Goal: Task Accomplishment & Management: Use online tool/utility

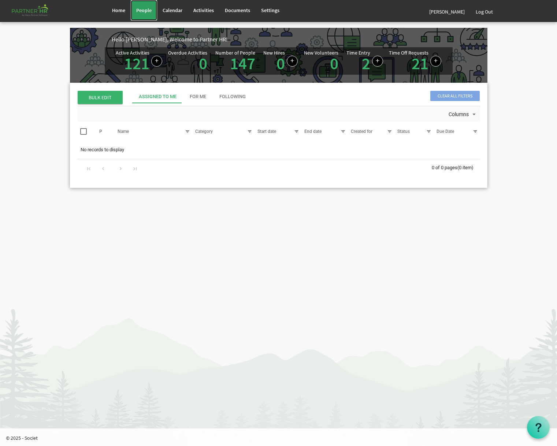
click at [155, 18] on link "People" at bounding box center [144, 10] width 26 height 21
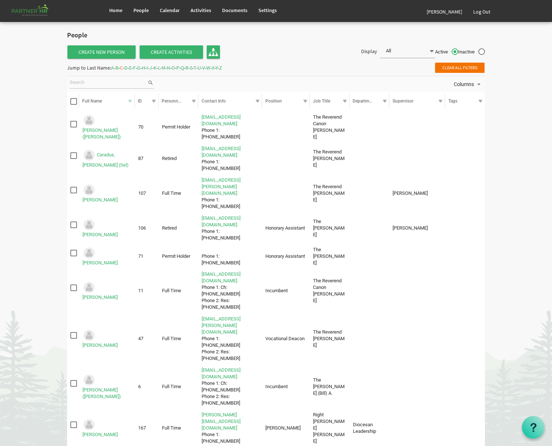
click at [188, 66] on span "R" at bounding box center [186, 67] width 3 height 7
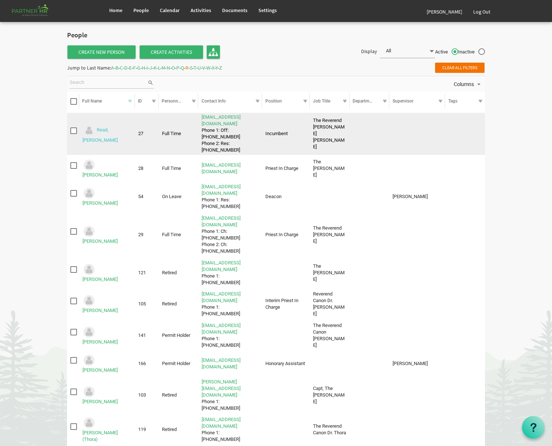
click at [118, 134] on link "Read, Michael" at bounding box center [99, 136] width 35 height 16
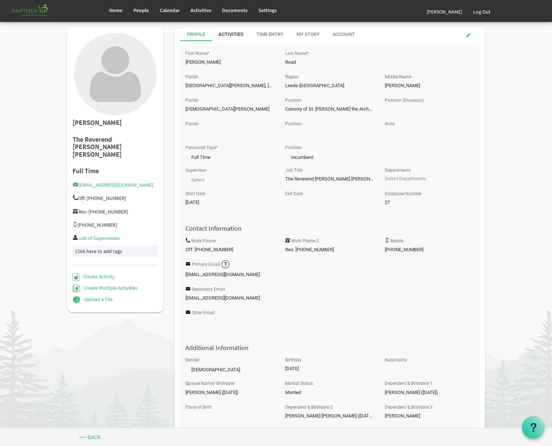
click at [232, 30] on div "Activities" at bounding box center [230, 34] width 25 height 13
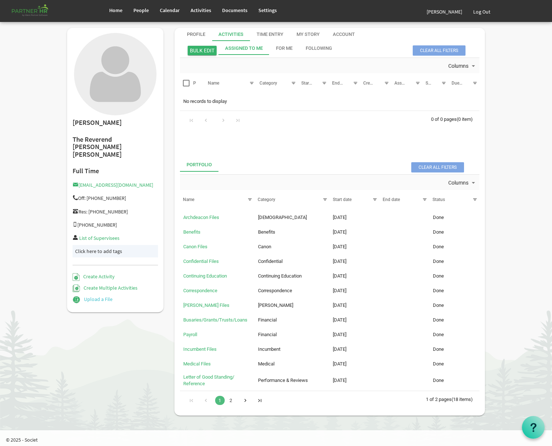
click at [106, 296] on link "Upload a File" at bounding box center [93, 299] width 40 height 7
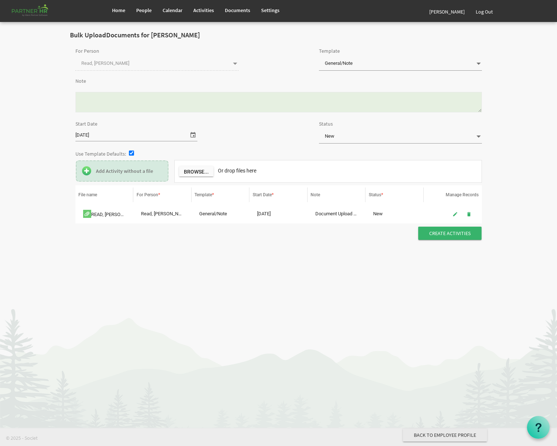
click at [371, 66] on span "General/Note General/Note" at bounding box center [400, 64] width 163 height 14
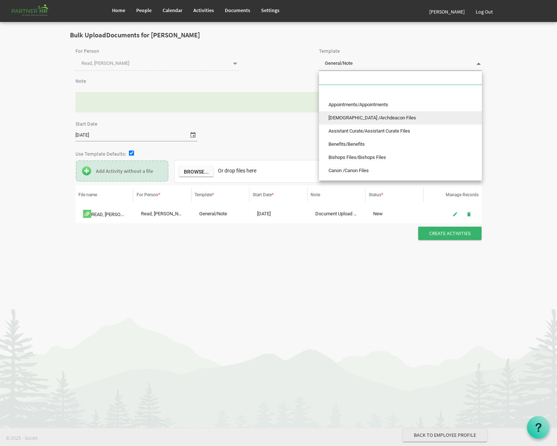
click at [383, 119] on li "Archdeacon /Archdeacon Files" at bounding box center [400, 117] width 163 height 13
type input "Archdeacon /Archdeacon Files"
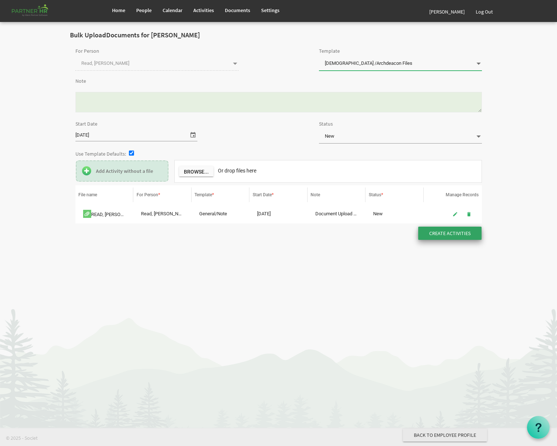
click at [434, 235] on input "Create Activities" at bounding box center [449, 233] width 63 height 13
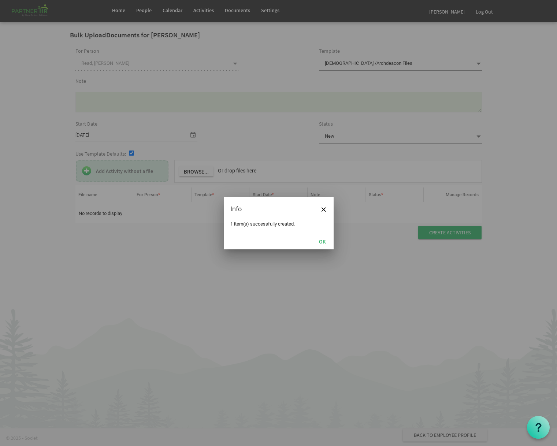
click at [314, 241] on div "OK" at bounding box center [279, 241] width 110 height 16
click at [320, 242] on button "OK" at bounding box center [322, 241] width 16 height 10
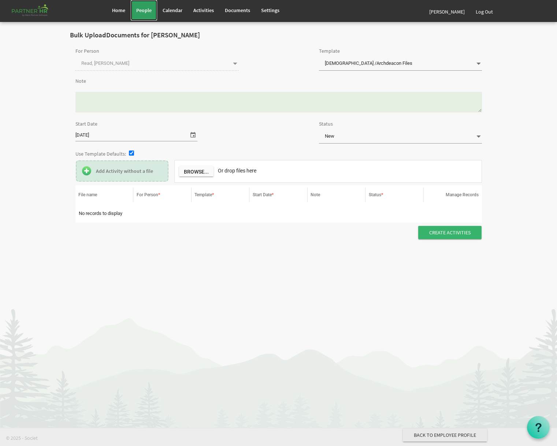
click at [153, 13] on link "People" at bounding box center [144, 10] width 26 height 21
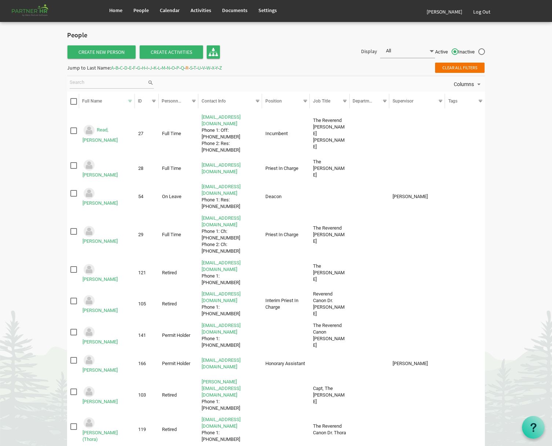
click at [205, 67] on span "V" at bounding box center [203, 67] width 3 height 7
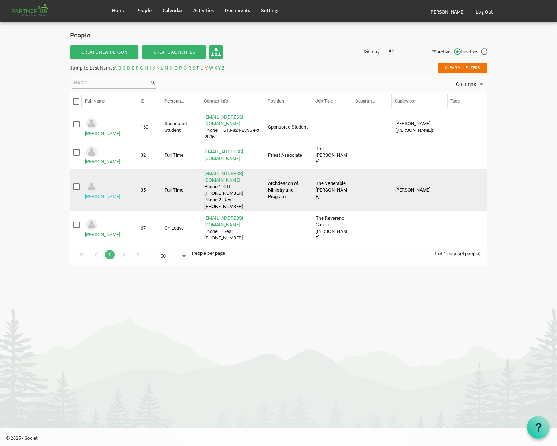
click at [120, 194] on link "Varley, Wayne" at bounding box center [102, 196] width 35 height 5
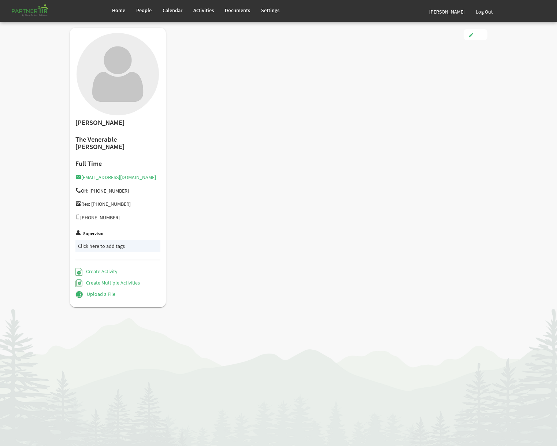
type input "Full Time"
type input "Archdeacon of Ministry and Program"
type input "[PERSON_NAME]"
type input "[DATE]"
type input "[DEMOGRAPHIC_DATA]"
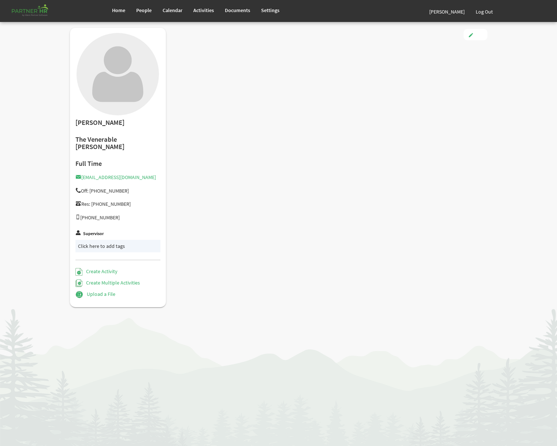
type input "[DATE]"
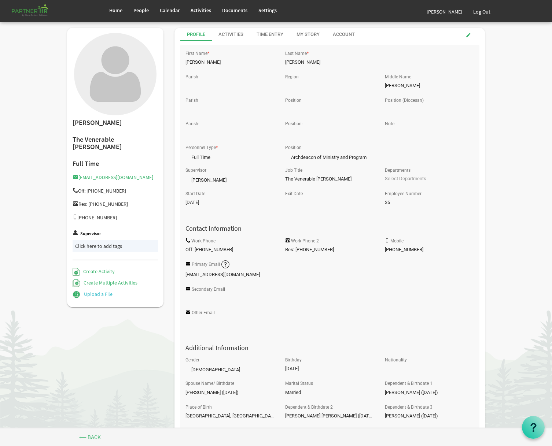
click at [84, 291] on link "Upload a File" at bounding box center [93, 294] width 40 height 7
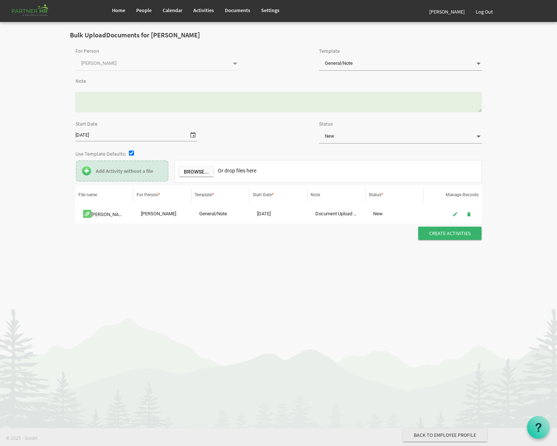
click at [372, 65] on span "General/Note General/Note" at bounding box center [400, 64] width 163 height 14
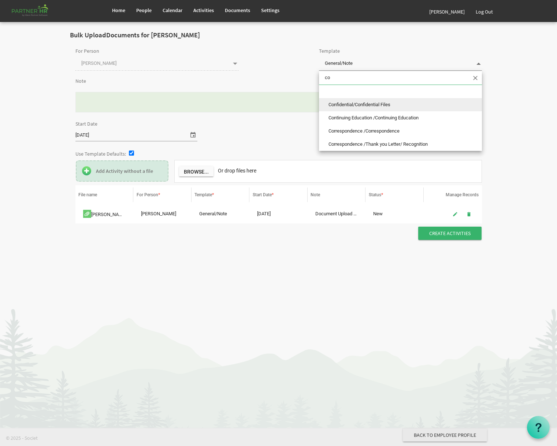
type input "con"
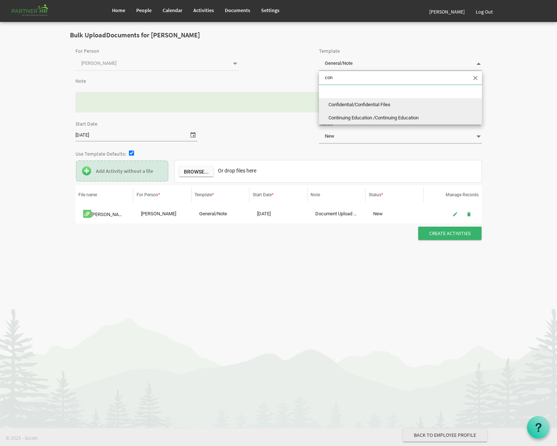
click at [367, 121] on li "Continuing Education /Continuing Education" at bounding box center [400, 117] width 163 height 13
type input "Continuing Education /Continuing Education"
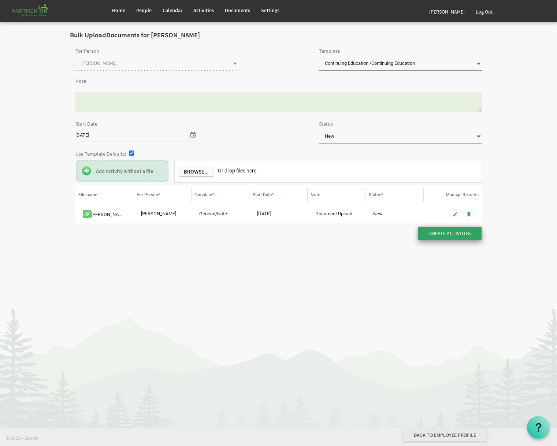
click at [447, 239] on input "button" at bounding box center [449, 233] width 63 height 13
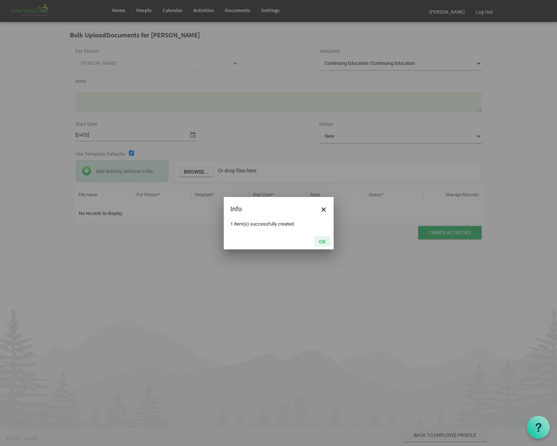
click at [326, 241] on button "OK" at bounding box center [322, 241] width 16 height 10
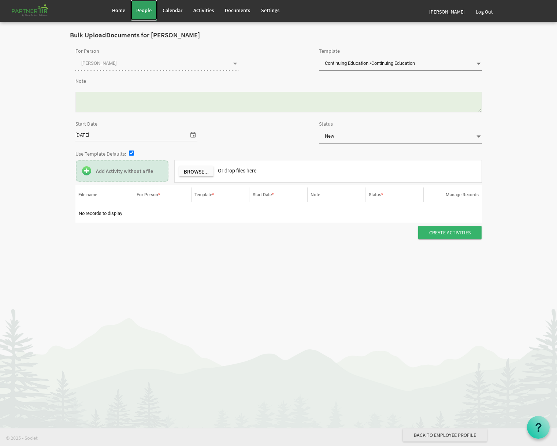
click at [149, 8] on span "People" at bounding box center [143, 10] width 15 height 7
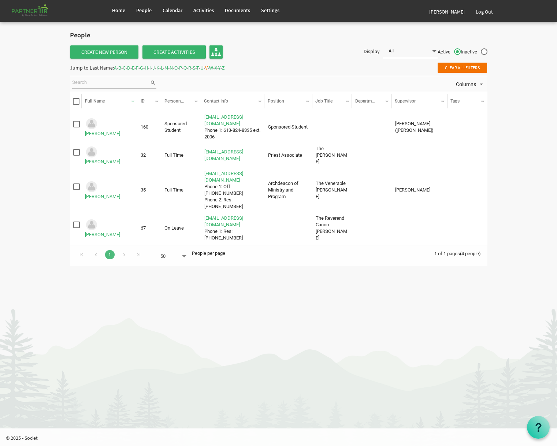
click at [182, 67] on span "P" at bounding box center [180, 67] width 3 height 7
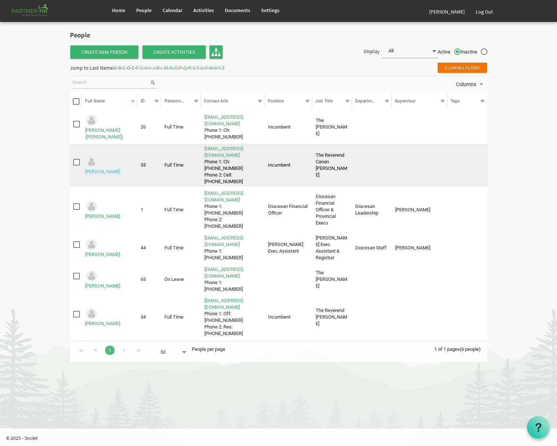
click at [120, 169] on link "Peever, Blair" at bounding box center [102, 171] width 35 height 5
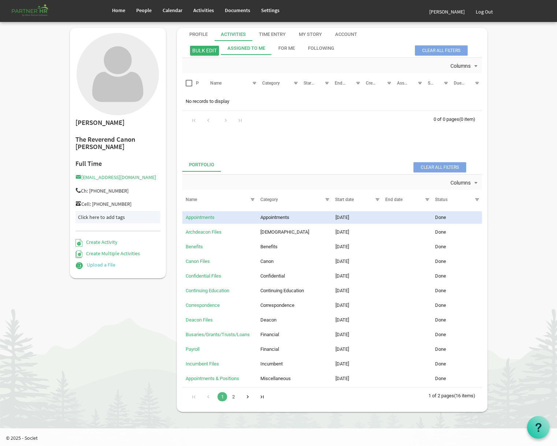
click at [95, 262] on link "Upload a File" at bounding box center [95, 265] width 40 height 7
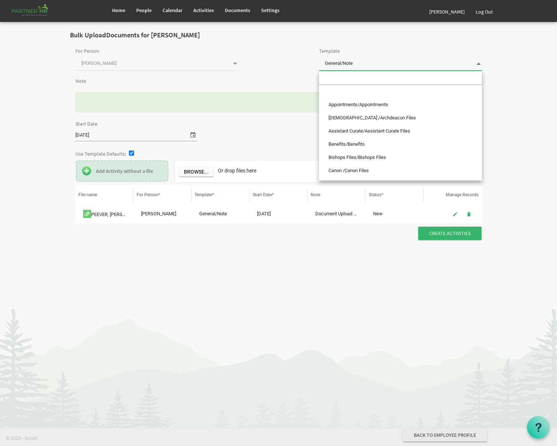
click at [435, 62] on span "General/Note General/Note" at bounding box center [400, 64] width 163 height 14
click at [398, 118] on li "Archdeacon /Archdeacon Files" at bounding box center [400, 117] width 163 height 13
type input "[DEMOGRAPHIC_DATA] /Archdeacon Files"
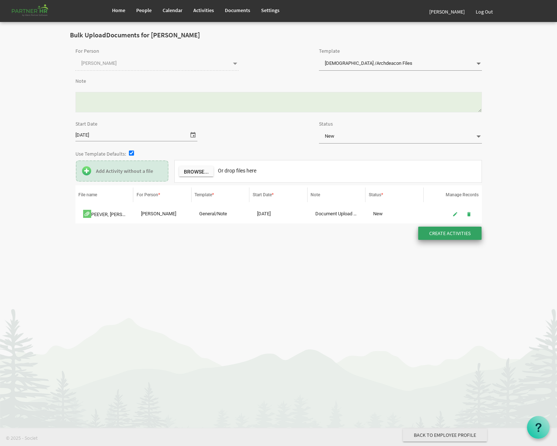
click at [444, 234] on input "button" at bounding box center [449, 233] width 63 height 13
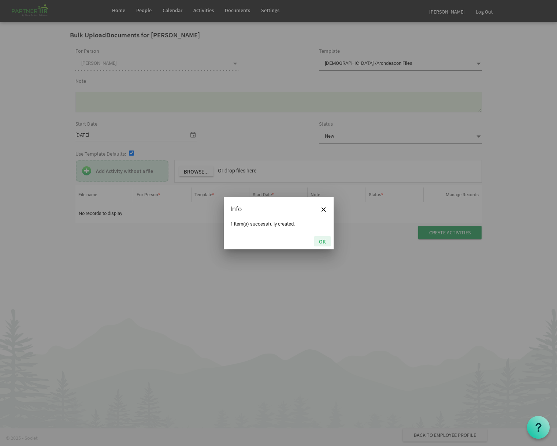
click at [314, 236] on button "OK" at bounding box center [322, 241] width 16 height 10
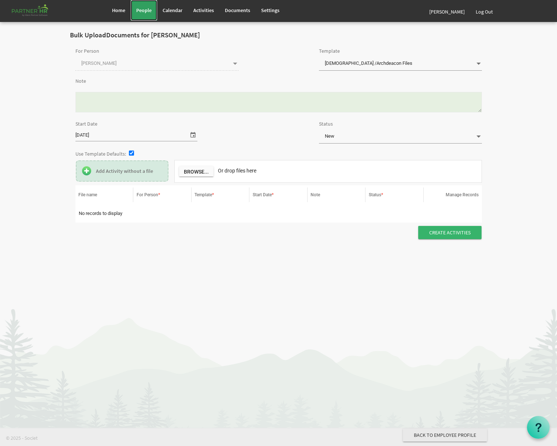
click at [148, 14] on link "People" at bounding box center [144, 10] width 26 height 21
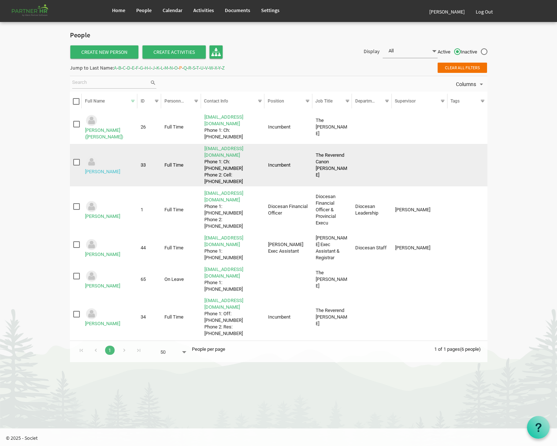
click at [117, 169] on link "[PERSON_NAME]" at bounding box center [102, 171] width 35 height 5
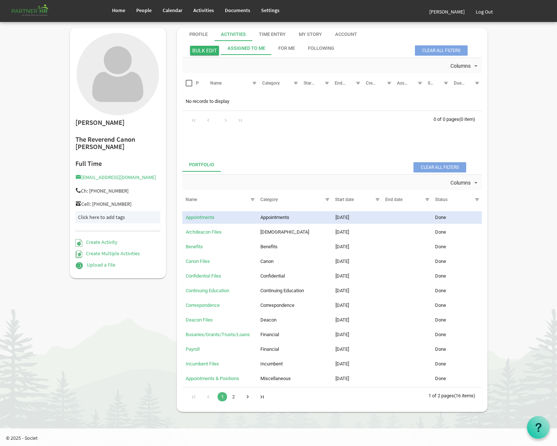
click at [112, 262] on h5 "Upload a File" at bounding box center [117, 266] width 85 height 8
click at [111, 262] on link "Upload a File" at bounding box center [95, 265] width 40 height 7
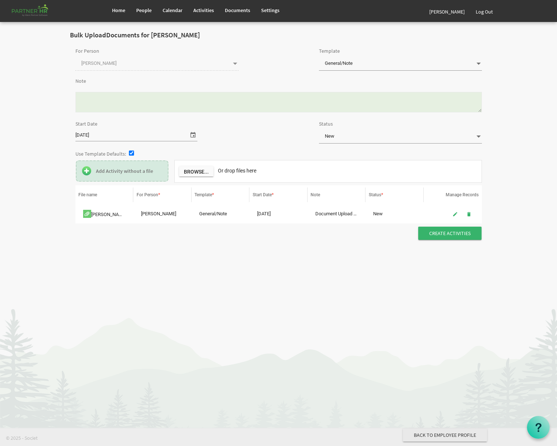
click at [381, 60] on span "General/Note General/Note" at bounding box center [400, 64] width 163 height 14
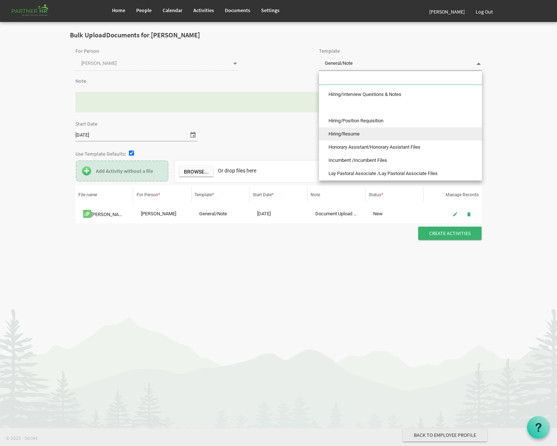
scroll to position [302, 0]
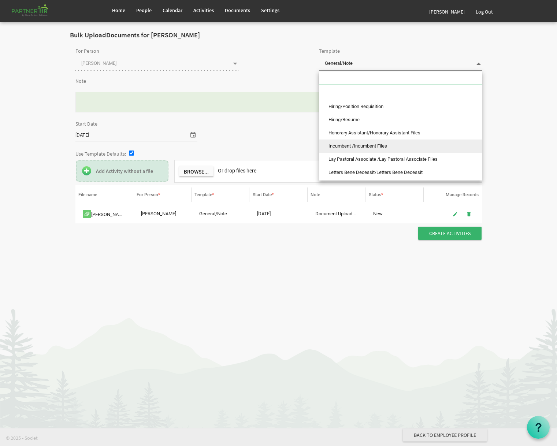
click at [371, 147] on li "Incumbent /Incumbent Files" at bounding box center [400, 146] width 163 height 13
type input "Incumbent /Incumbent Files"
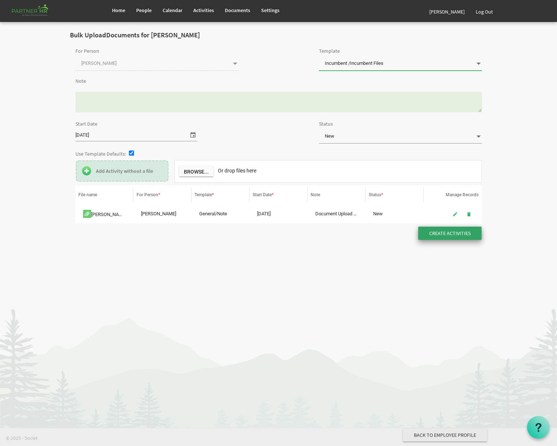
click at [474, 234] on input "Create Activities" at bounding box center [449, 233] width 63 height 13
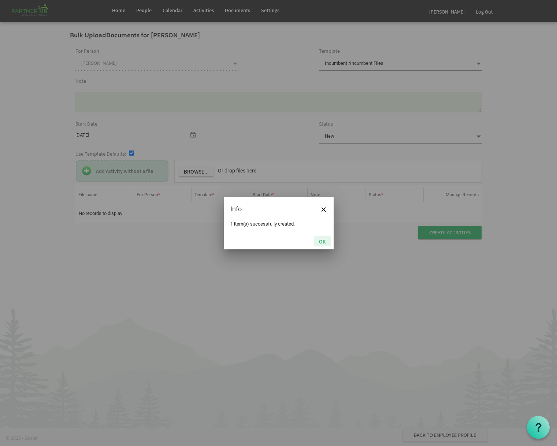
click at [327, 238] on button "OK" at bounding box center [322, 241] width 16 height 10
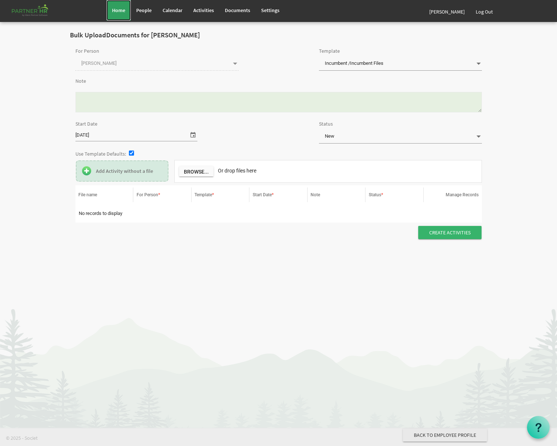
click at [130, 8] on link "Home" at bounding box center [119, 10] width 24 height 21
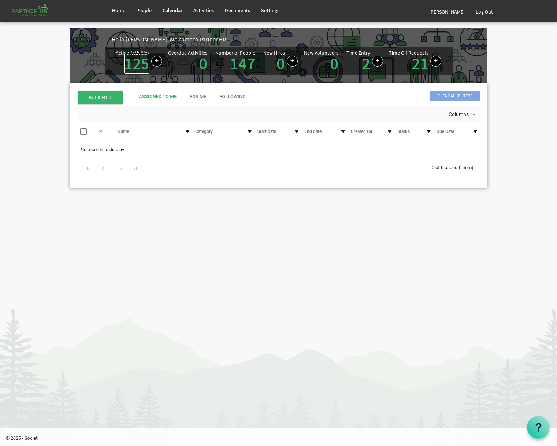
click at [136, 64] on link "125" at bounding box center [136, 63] width 25 height 21
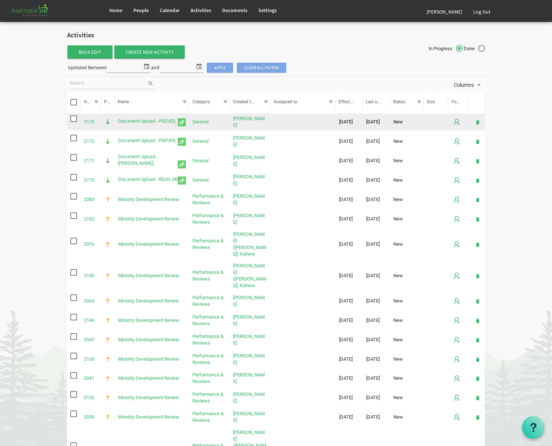
click at [74, 120] on span "checkbox" at bounding box center [73, 118] width 7 height 7
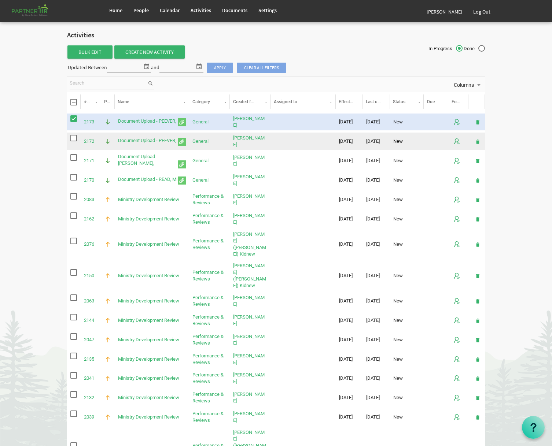
click at [73, 138] on span "checkbox" at bounding box center [73, 138] width 7 height 7
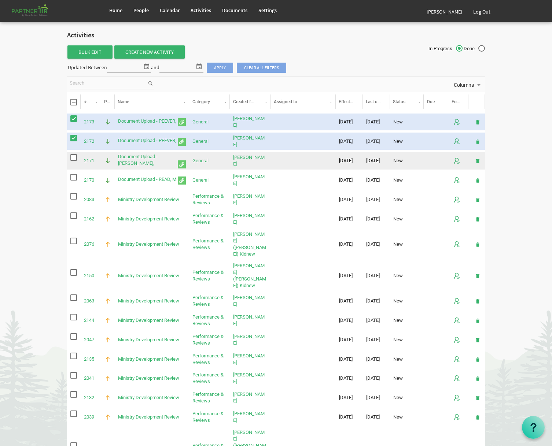
click at [71, 159] on span "checkbox" at bounding box center [73, 157] width 7 height 7
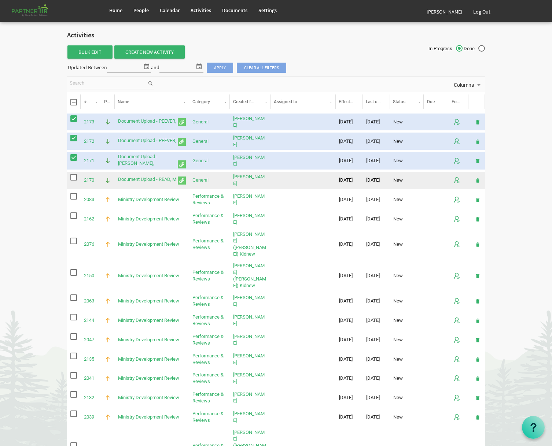
click at [76, 177] on span "checkbox" at bounding box center [73, 177] width 7 height 7
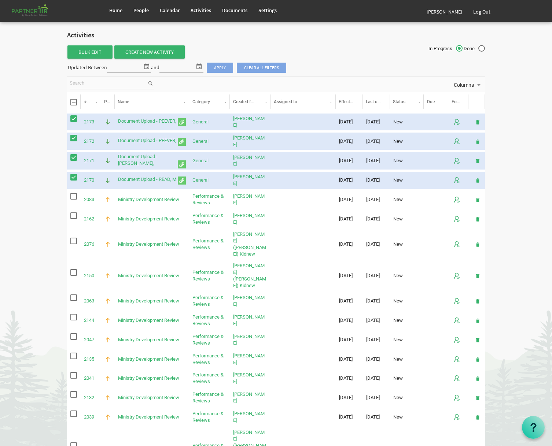
drag, startPoint x: 76, startPoint y: 180, endPoint x: 76, endPoint y: 163, distance: 16.1
click at [76, 179] on span "checkbox" at bounding box center [73, 177] width 7 height 7
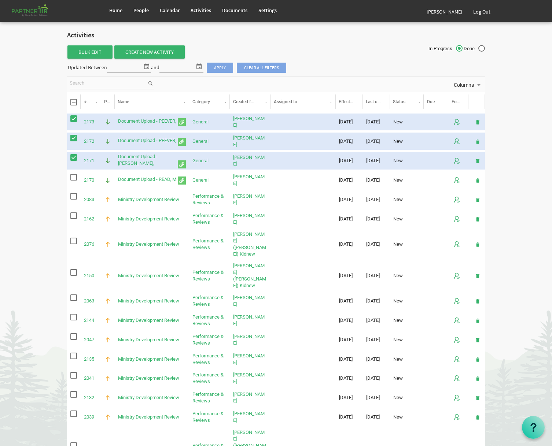
click at [76, 158] on span "checkbox" at bounding box center [73, 157] width 7 height 7
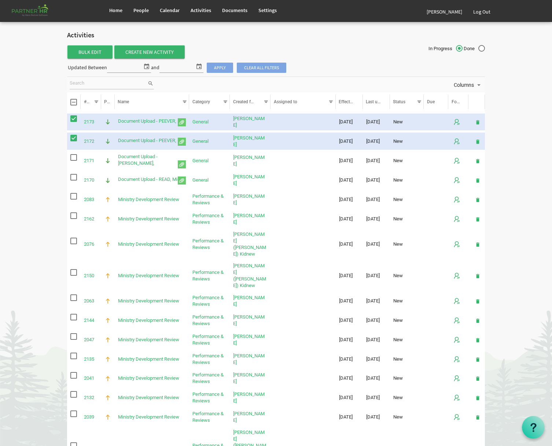
drag, startPoint x: 76, startPoint y: 140, endPoint x: 72, endPoint y: 112, distance: 27.8
click at [76, 139] on span "checkbox" at bounding box center [73, 138] width 7 height 7
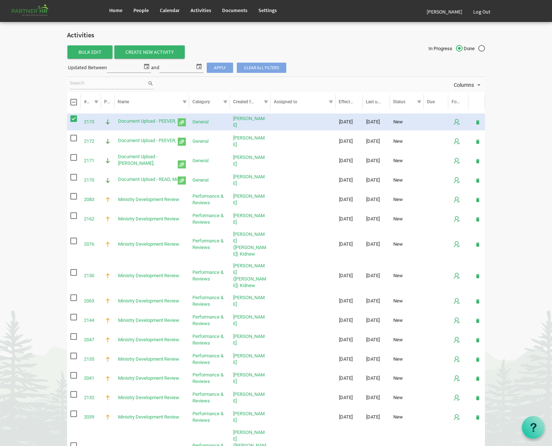
click at [73, 121] on span "checkbox" at bounding box center [73, 118] width 7 height 7
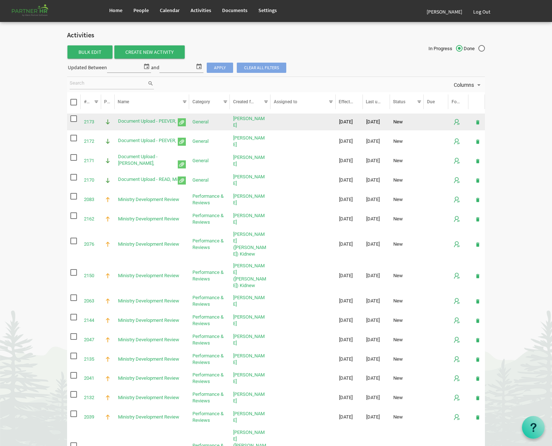
click at [73, 118] on span "checkbox" at bounding box center [73, 118] width 7 height 7
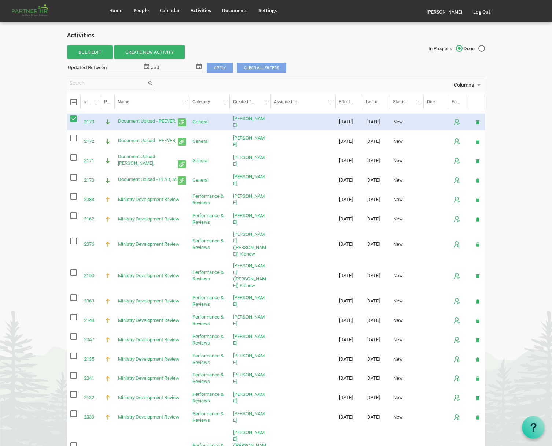
drag, startPoint x: 96, startPoint y: 125, endPoint x: 36, endPoint y: 160, distance: 69.9
click at [221, 91] on div "Columns" at bounding box center [276, 84] width 418 height 15
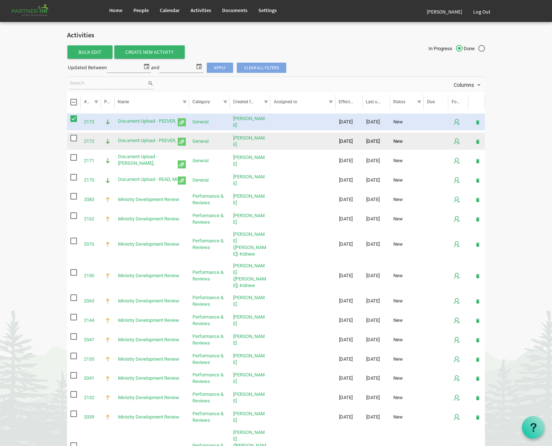
click at [76, 137] on span "checkbox" at bounding box center [73, 138] width 7 height 7
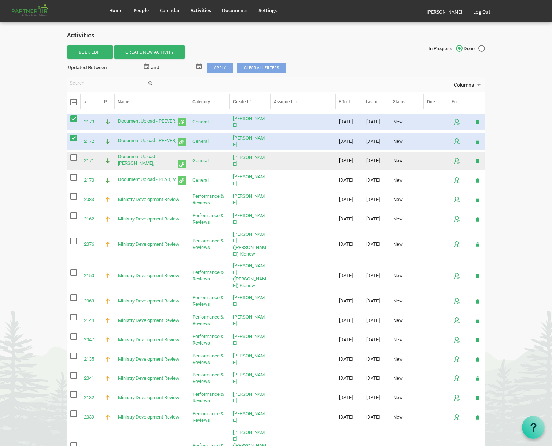
click at [76, 159] on span "checkbox" at bounding box center [73, 157] width 7 height 7
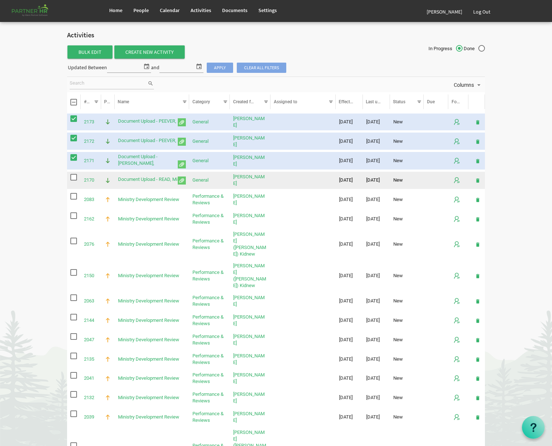
click at [73, 178] on span "checkbox" at bounding box center [73, 177] width 7 height 7
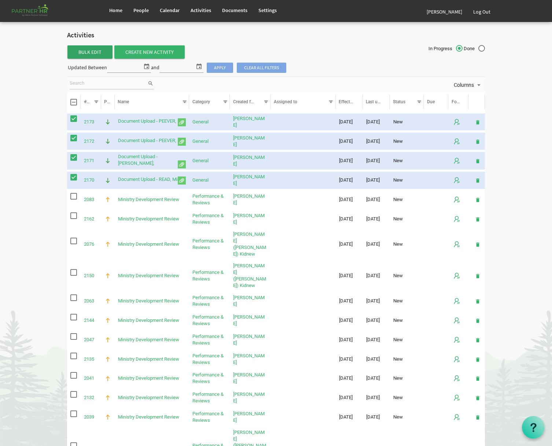
click at [91, 56] on span "Bulk Edit" at bounding box center [89, 51] width 45 height 13
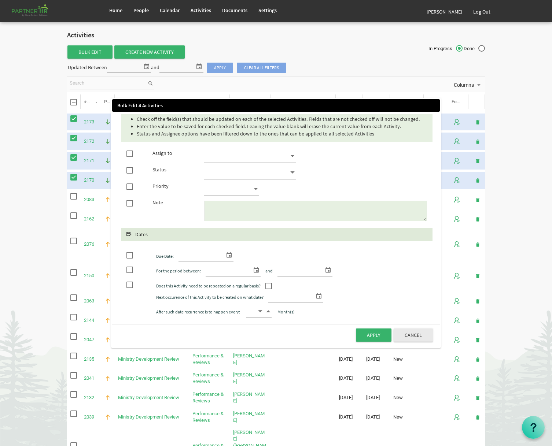
click at [274, 166] on span at bounding box center [250, 173] width 92 height 14
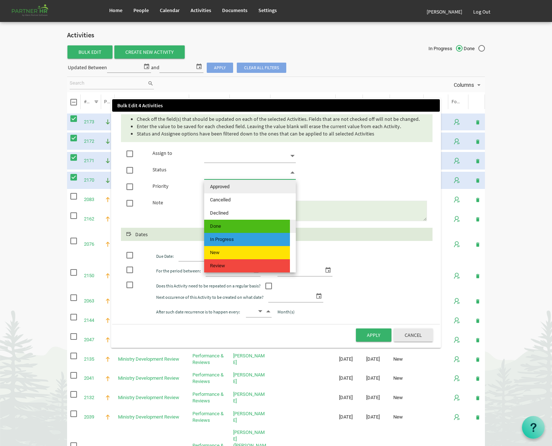
click at [239, 228] on span "Done" at bounding box center [247, 226] width 86 height 13
type input "Done"
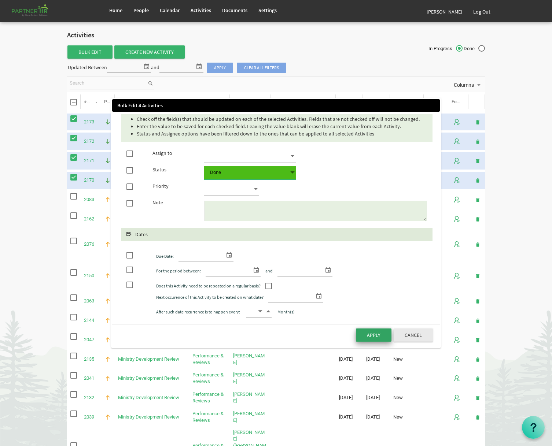
click at [380, 336] on button "Apply" at bounding box center [374, 335] width 36 height 13
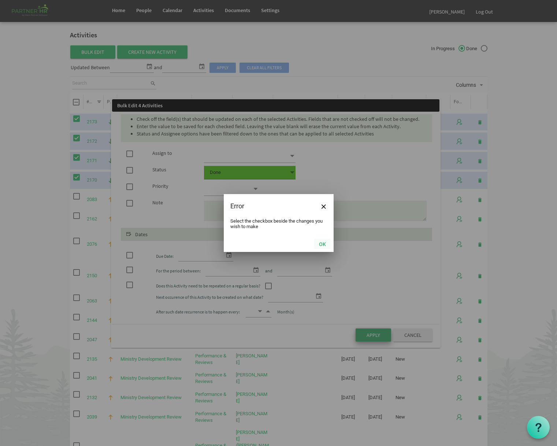
click at [323, 244] on button "OK" at bounding box center [322, 244] width 16 height 10
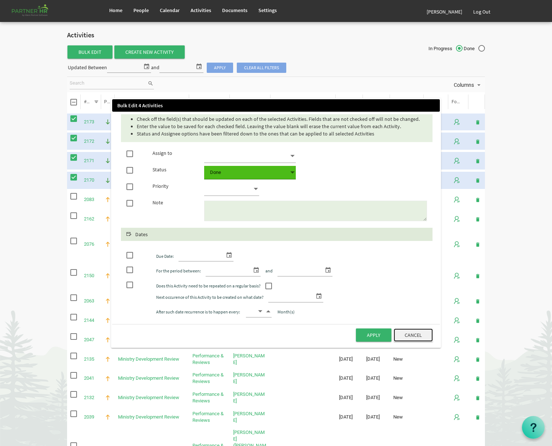
click at [415, 337] on button "Cancel" at bounding box center [413, 335] width 39 height 13
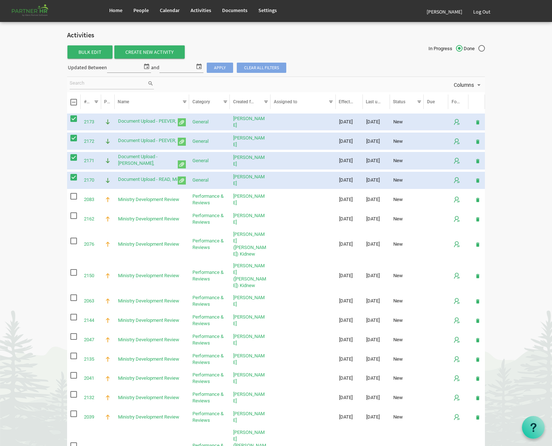
drag, startPoint x: 73, startPoint y: 178, endPoint x: 76, endPoint y: 171, distance: 7.2
click at [75, 175] on span "checkbox" at bounding box center [73, 177] width 7 height 7
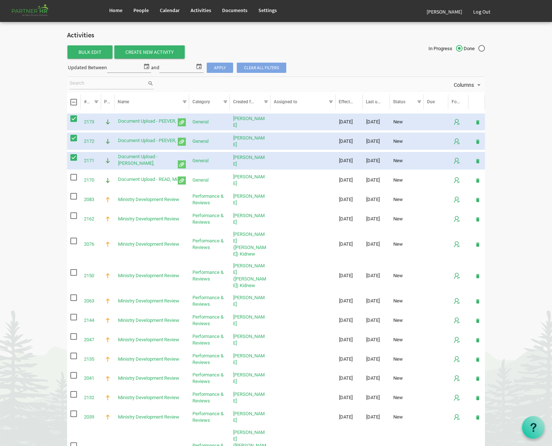
click at [75, 156] on span "checkbox" at bounding box center [73, 157] width 7 height 7
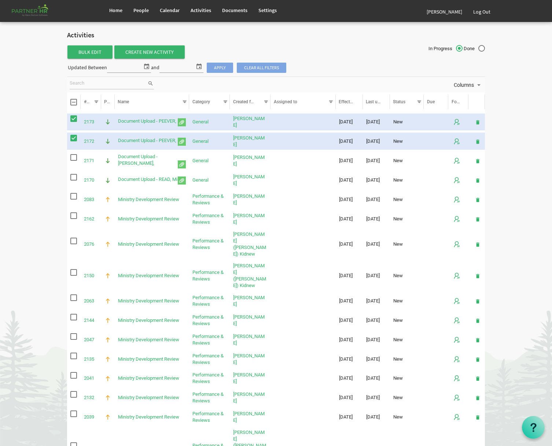
click at [73, 140] on span "checkbox" at bounding box center [73, 138] width 7 height 7
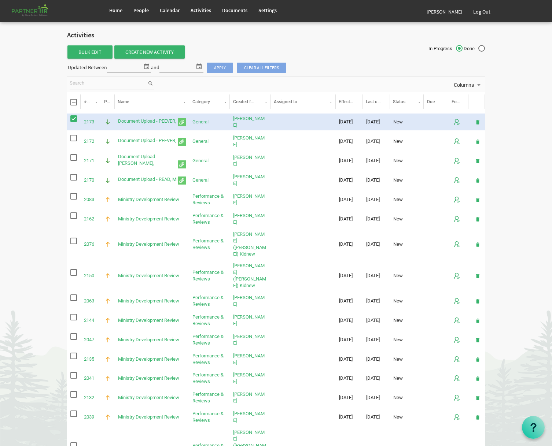
click at [142, 125] on td "Document Upload - PEEVER," at bounding box center [152, 122] width 75 height 17
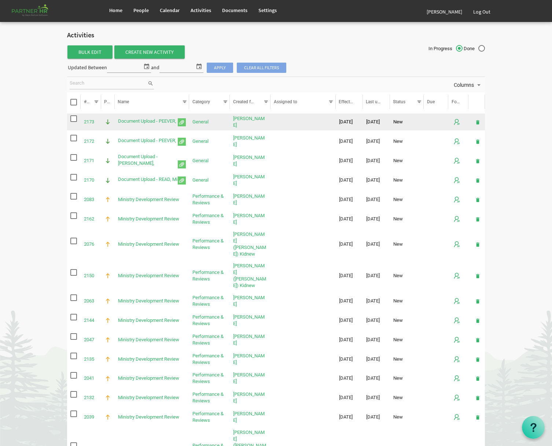
click at [72, 118] on span "checkbox" at bounding box center [73, 118] width 7 height 7
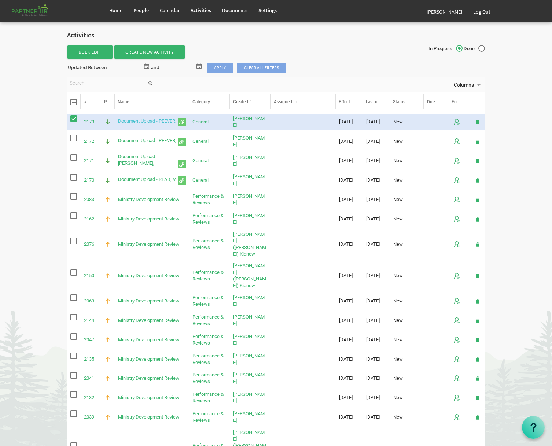
click at [149, 123] on link "Document Upload - PEEVER," at bounding box center [147, 120] width 58 height 5
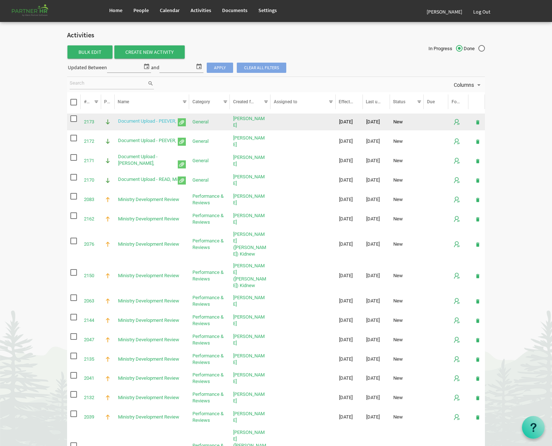
click at [149, 123] on link "Document Upload - PEEVER," at bounding box center [147, 120] width 58 height 5
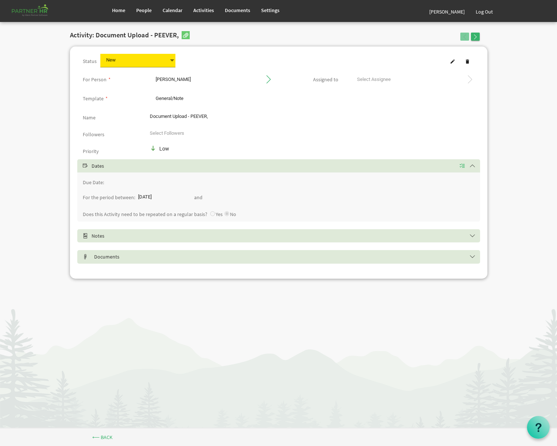
click at [176, 62] on div "Status New New" at bounding box center [278, 61] width 403 height 15
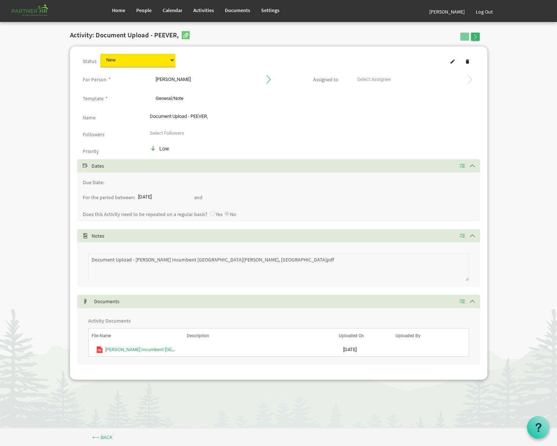
click at [153, 63] on span "New New" at bounding box center [137, 61] width 75 height 14
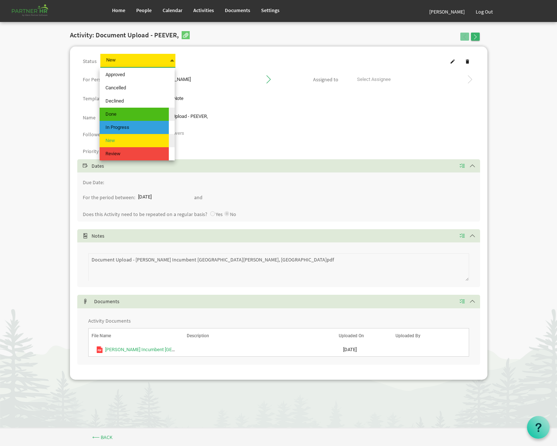
click at [143, 114] on span "Done" at bounding box center [134, 114] width 69 height 13
type input "Done"
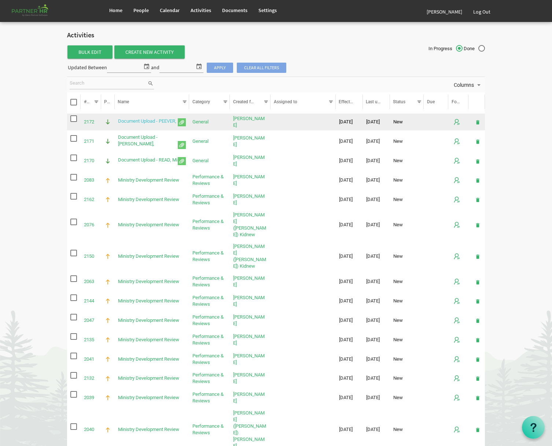
click at [128, 119] on link "Document Upload - PEEVER," at bounding box center [147, 120] width 58 height 5
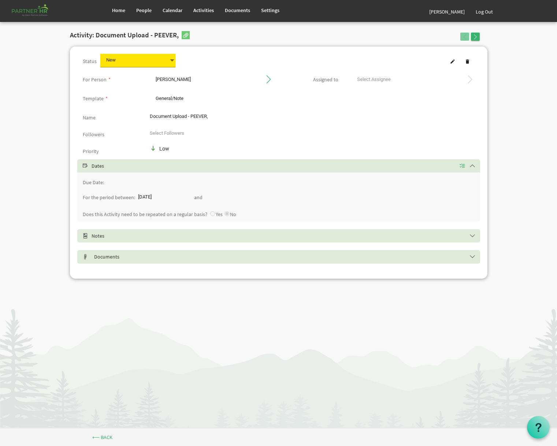
click at [129, 58] on span "New New" at bounding box center [137, 61] width 75 height 14
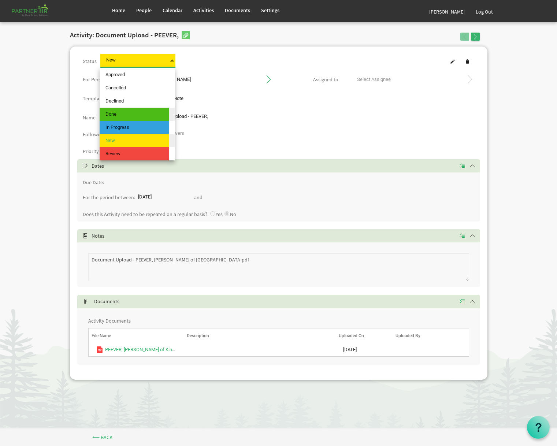
click at [122, 114] on span "Done" at bounding box center [134, 114] width 69 height 13
type input "Done"
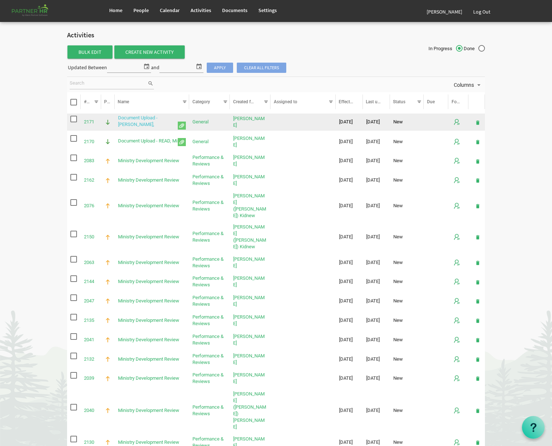
click at [158, 122] on link "Document Upload - VARLEY," at bounding box center [138, 121] width 40 height 12
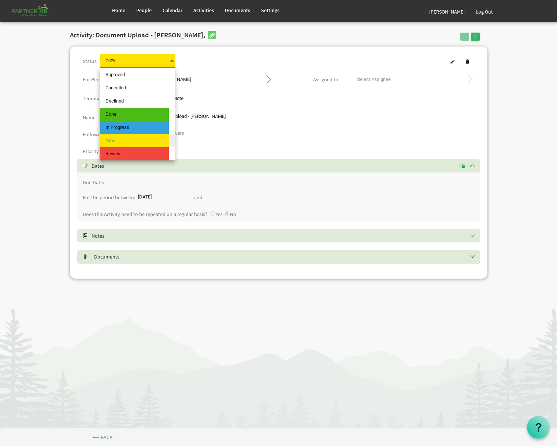
click at [139, 61] on span "New New" at bounding box center [137, 61] width 75 height 14
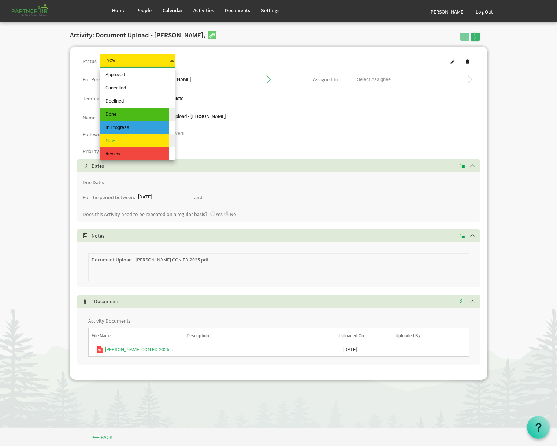
click at [133, 115] on span "Done" at bounding box center [134, 114] width 69 height 13
type input "Done"
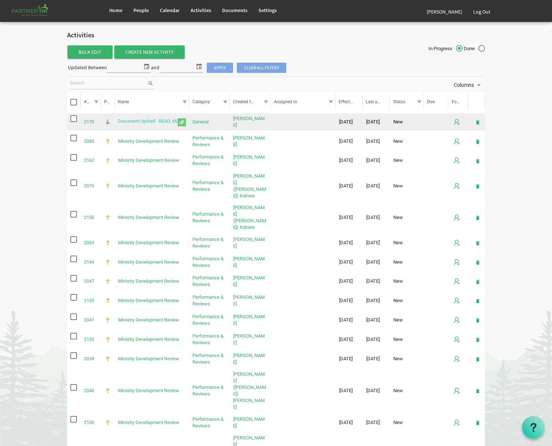
click at [139, 120] on link "Document Upload - READ, Mi" at bounding box center [147, 120] width 59 height 5
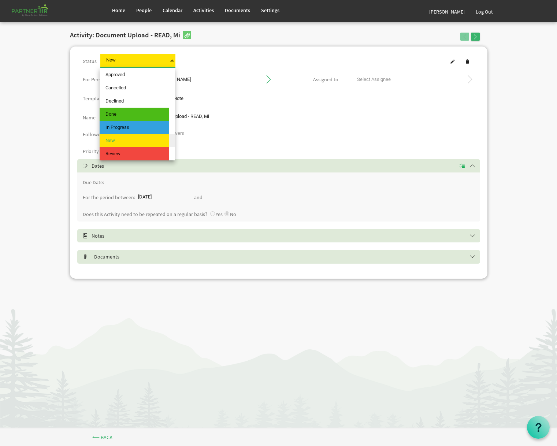
click at [165, 63] on span "New New" at bounding box center [137, 61] width 75 height 14
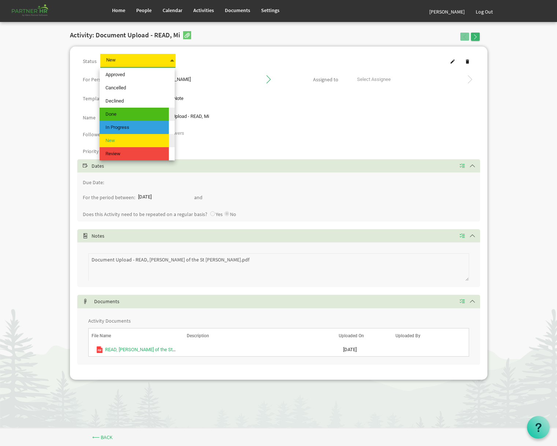
click at [154, 113] on span "Done" at bounding box center [134, 114] width 69 height 13
type input "Done"
